Goal: Transaction & Acquisition: Purchase product/service

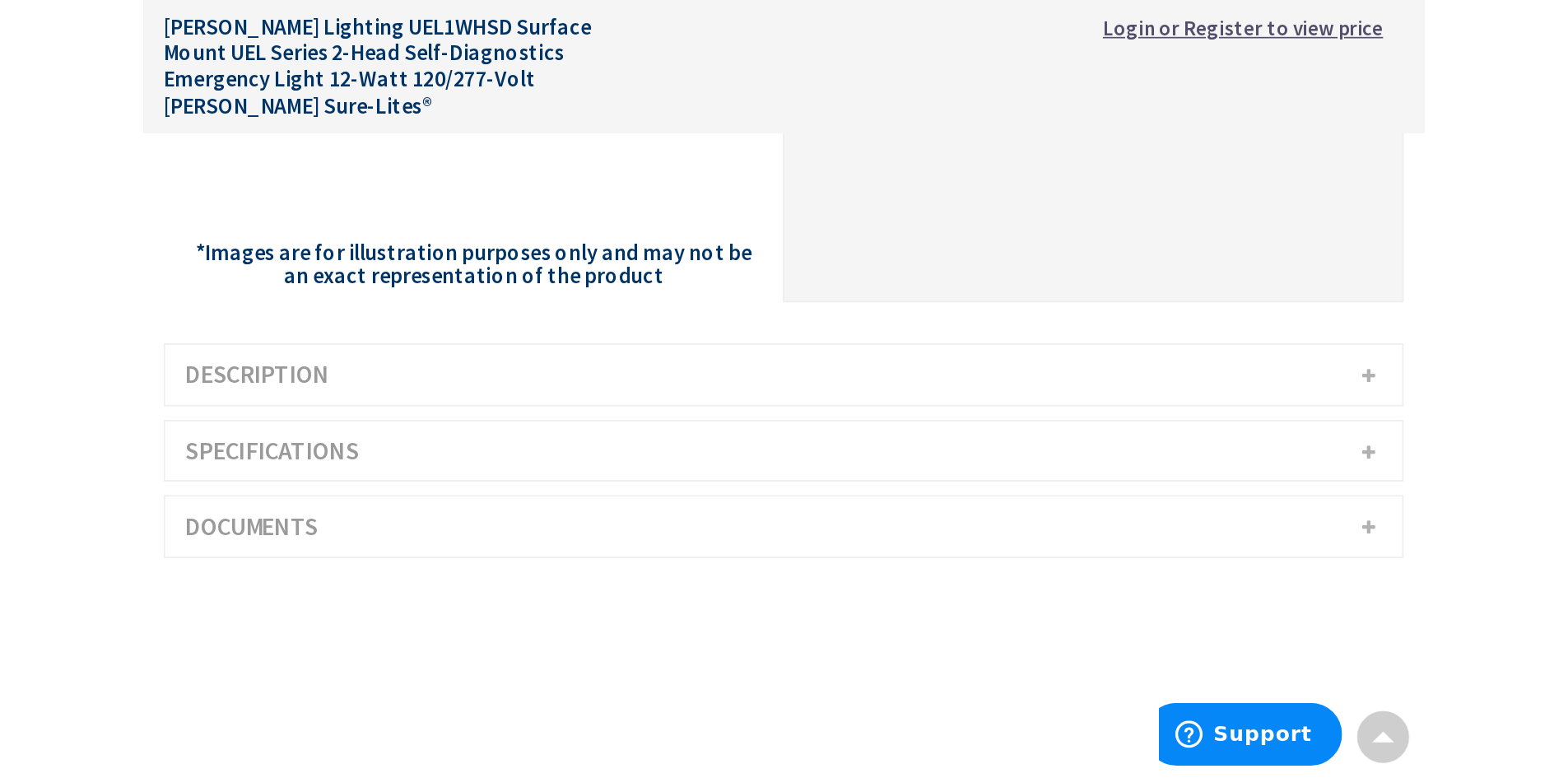
scroll to position [329, 0]
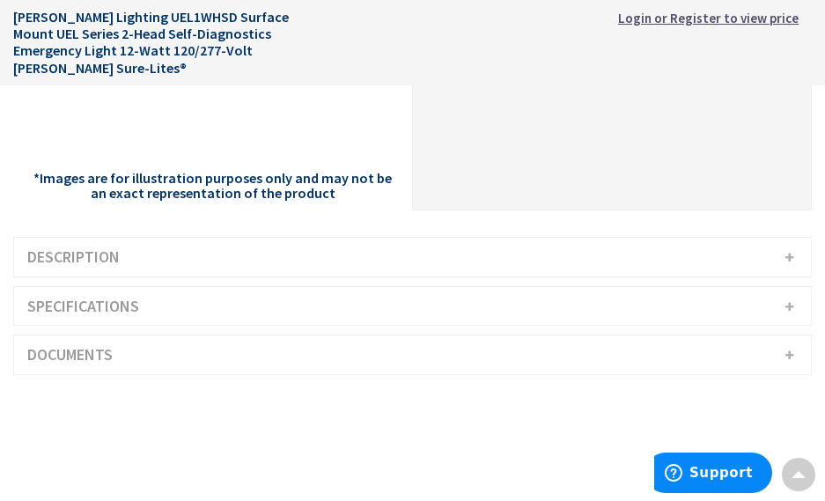
click at [254, 253] on h3 "Description" at bounding box center [412, 257] width 797 height 39
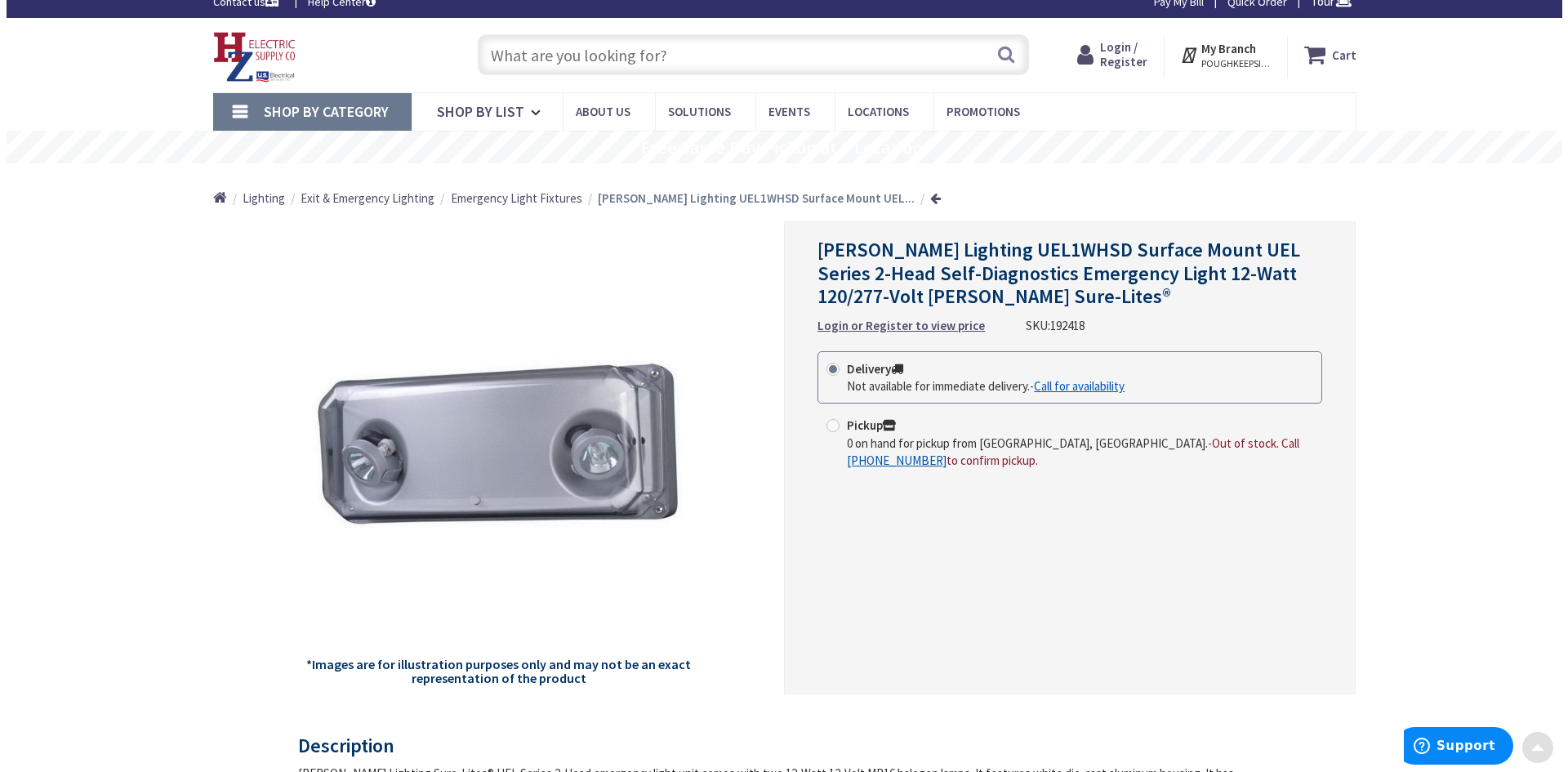
scroll to position [0, 0]
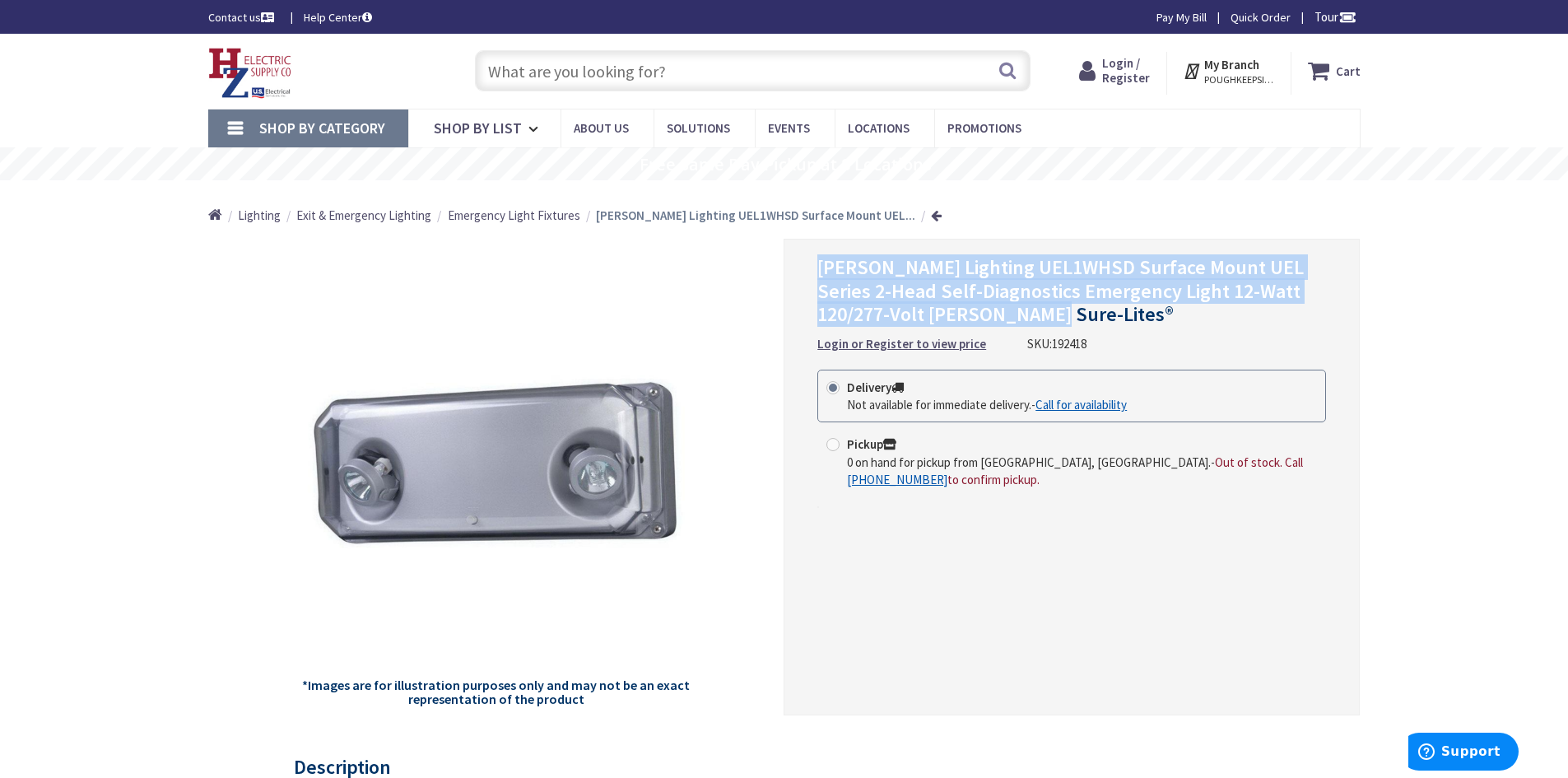
drag, startPoint x: 817, startPoint y: 269, endPoint x: 1281, endPoint y: 310, distance: 465.8
click at [1281, 310] on h1 "[PERSON_NAME] Lighting UEL1WHSD Surface Mount UEL Series 2-Head Self-Diagnostic…" at bounding box center [1072, 292] width 509 height 71
copy span "[PERSON_NAME] Lighting UEL1WHSD Surface Mount UEL Series 2-Head Self-Diagnostic…"
